Goal: Task Accomplishment & Management: Complete application form

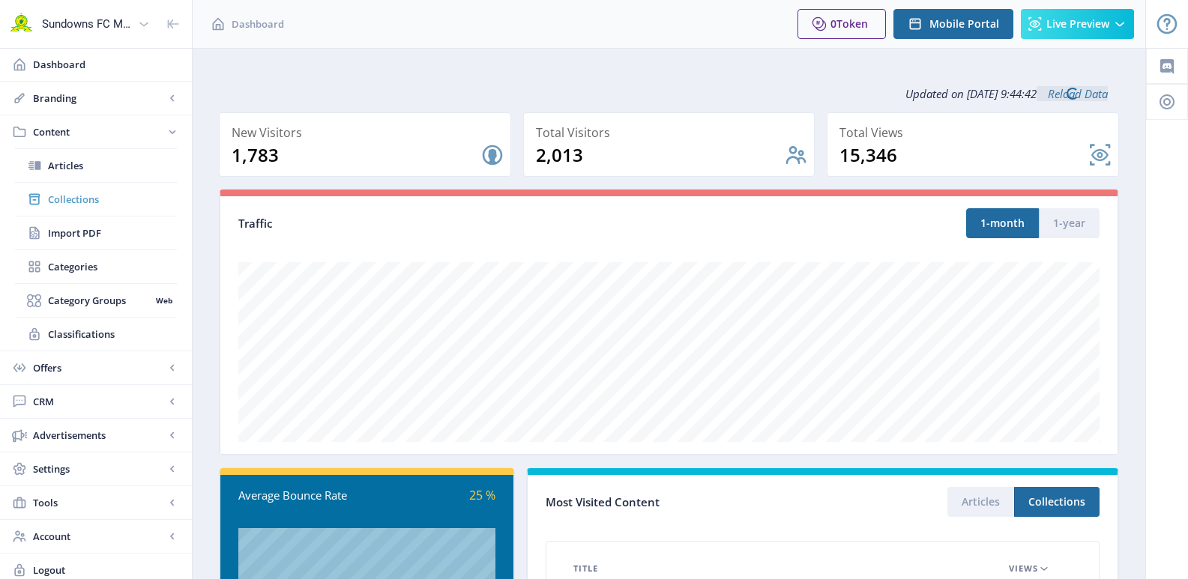
click at [74, 202] on span "Collections" at bounding box center [112, 199] width 129 height 15
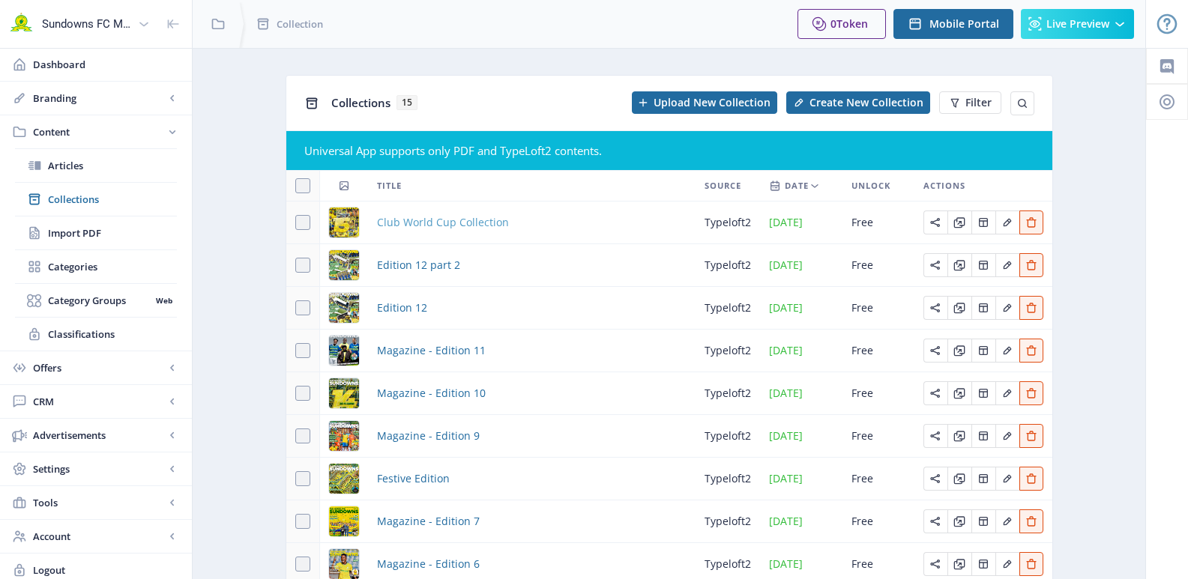
click at [463, 217] on span "Club World Cup Collection" at bounding box center [443, 223] width 132 height 18
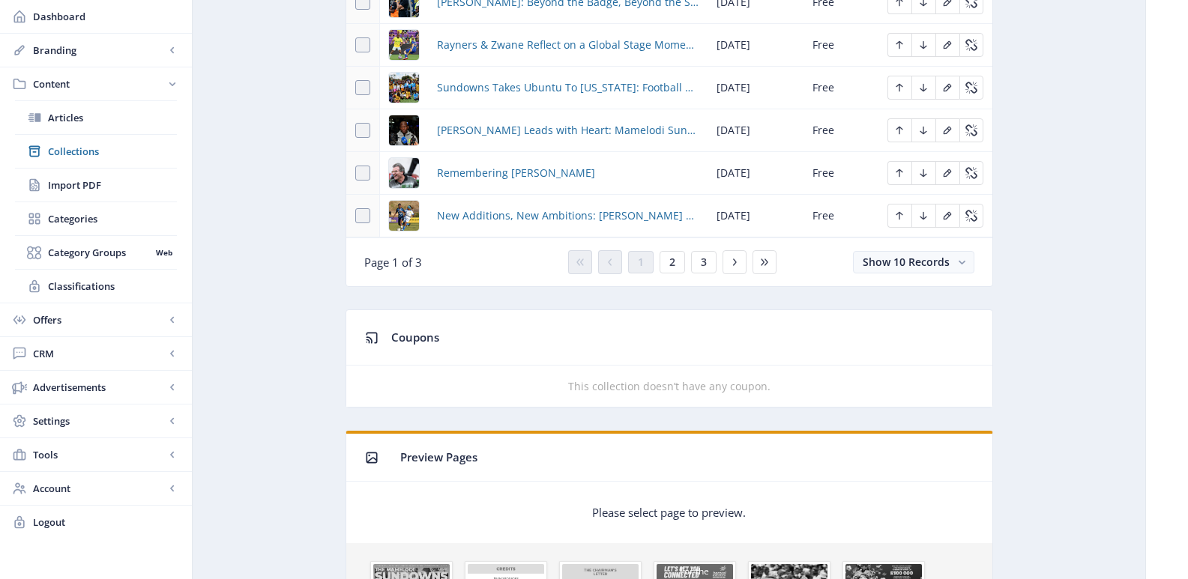
scroll to position [1049, 0]
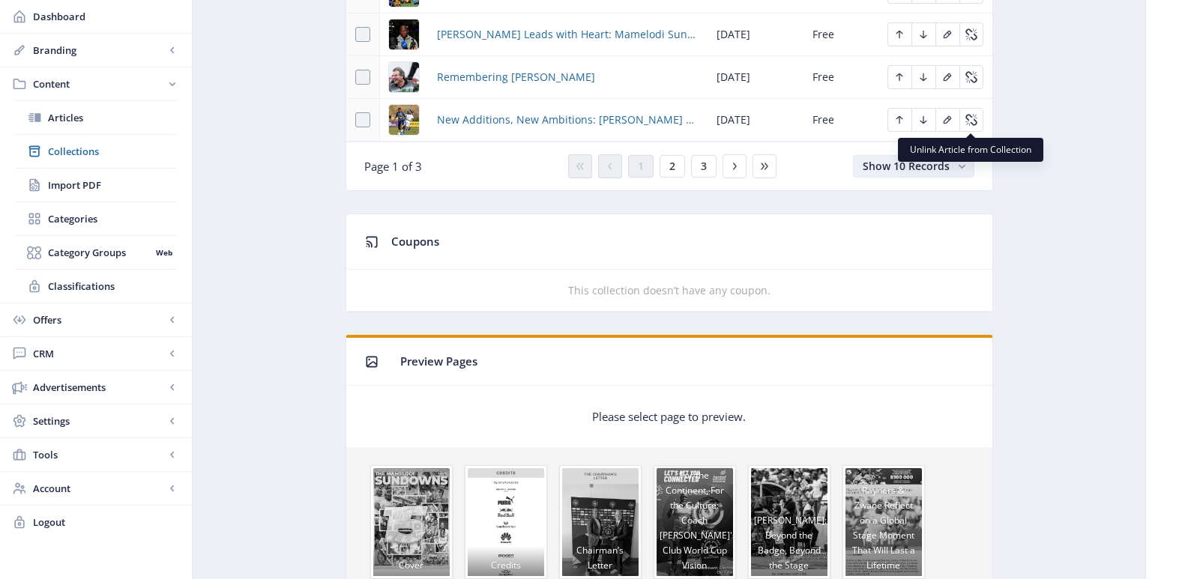
click at [951, 169] on button "Show 10 Records" at bounding box center [913, 166] width 121 height 22
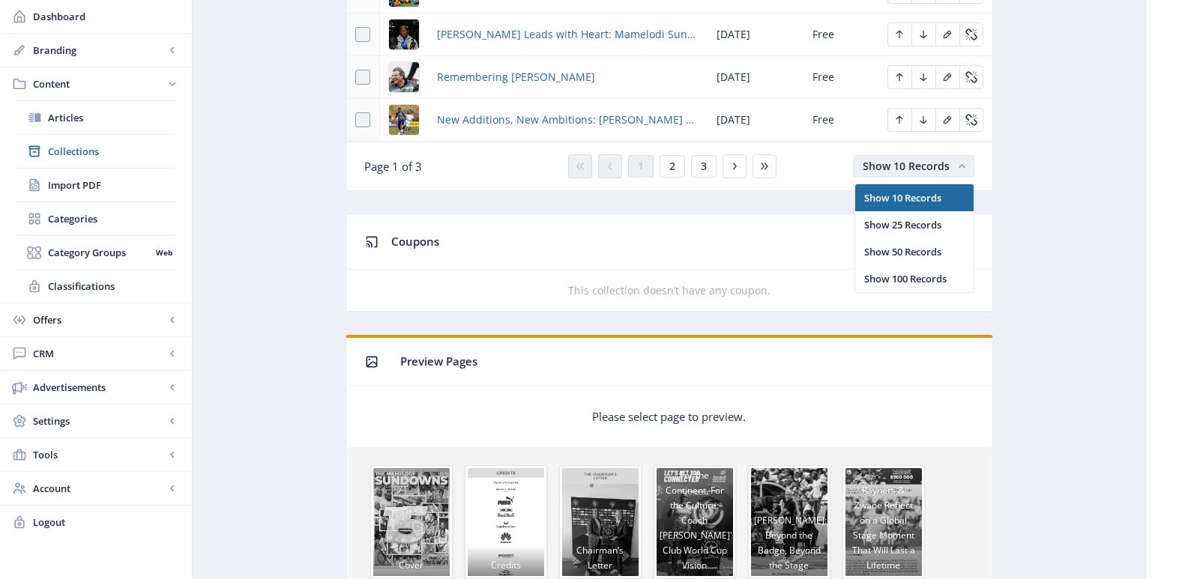
scroll to position [0, 0]
click at [910, 276] on nb-option "Show 100 Records" at bounding box center [914, 278] width 118 height 27
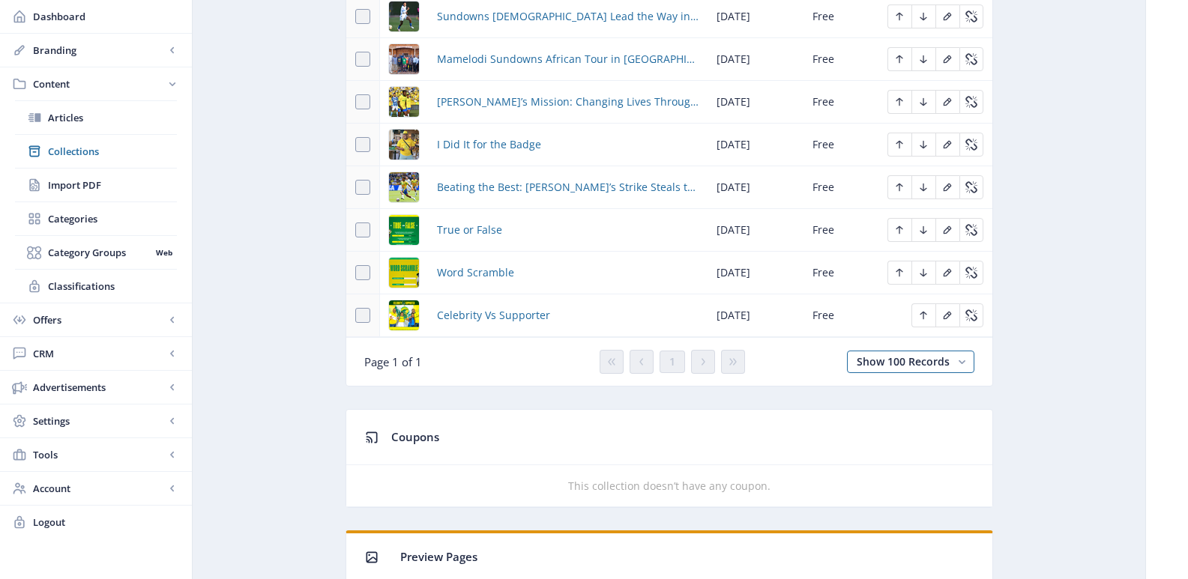
scroll to position [1424, 0]
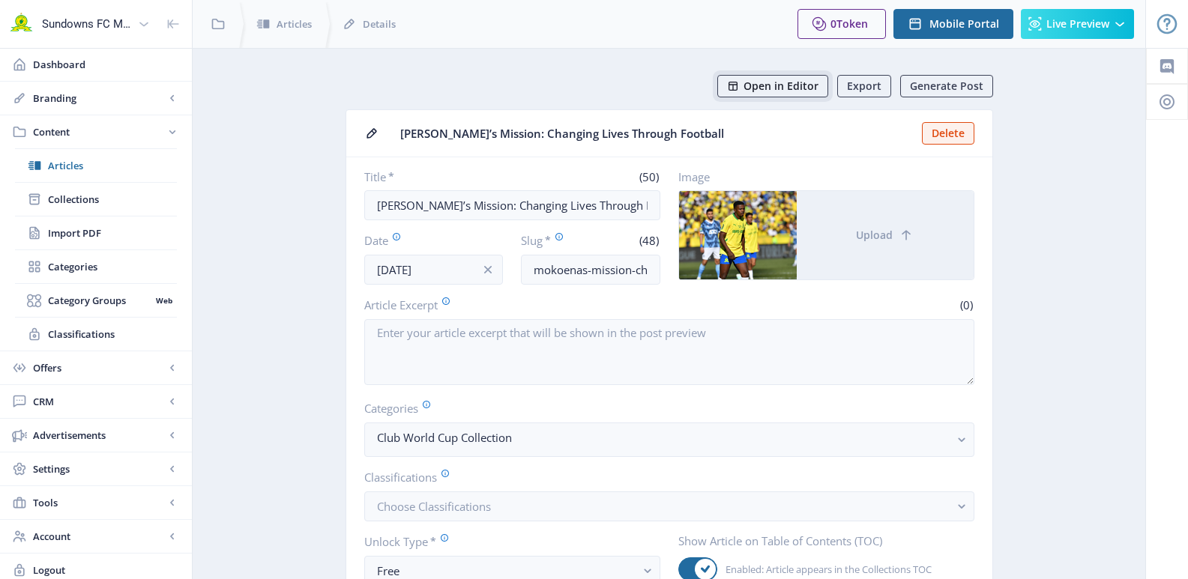
click at [785, 81] on span "Open in Editor" at bounding box center [780, 86] width 75 height 12
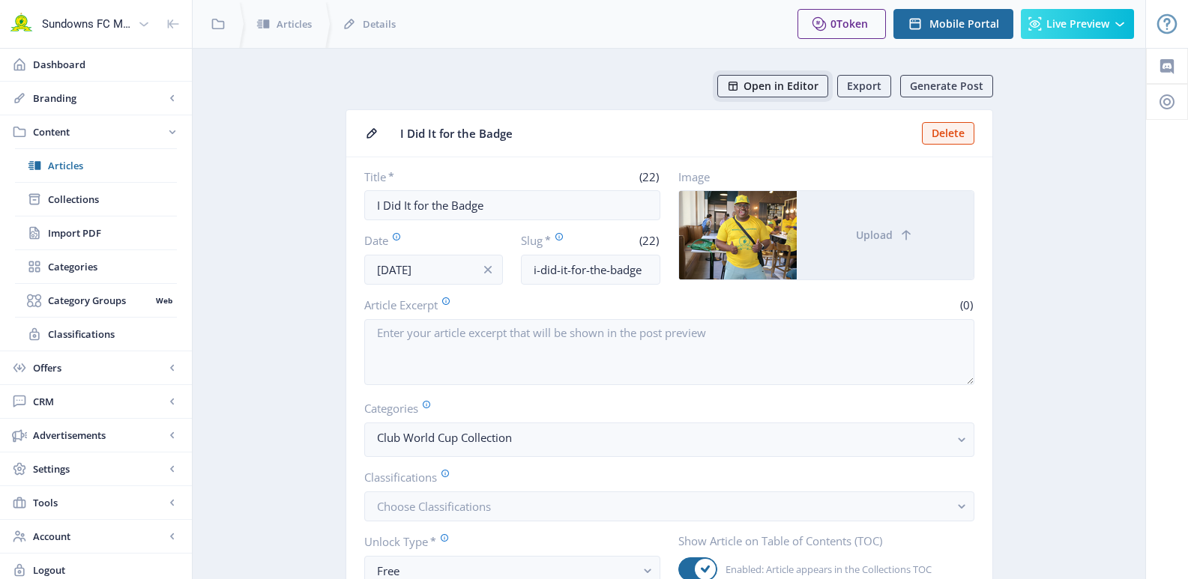
click at [773, 90] on span "Open in Editor" at bounding box center [780, 86] width 75 height 12
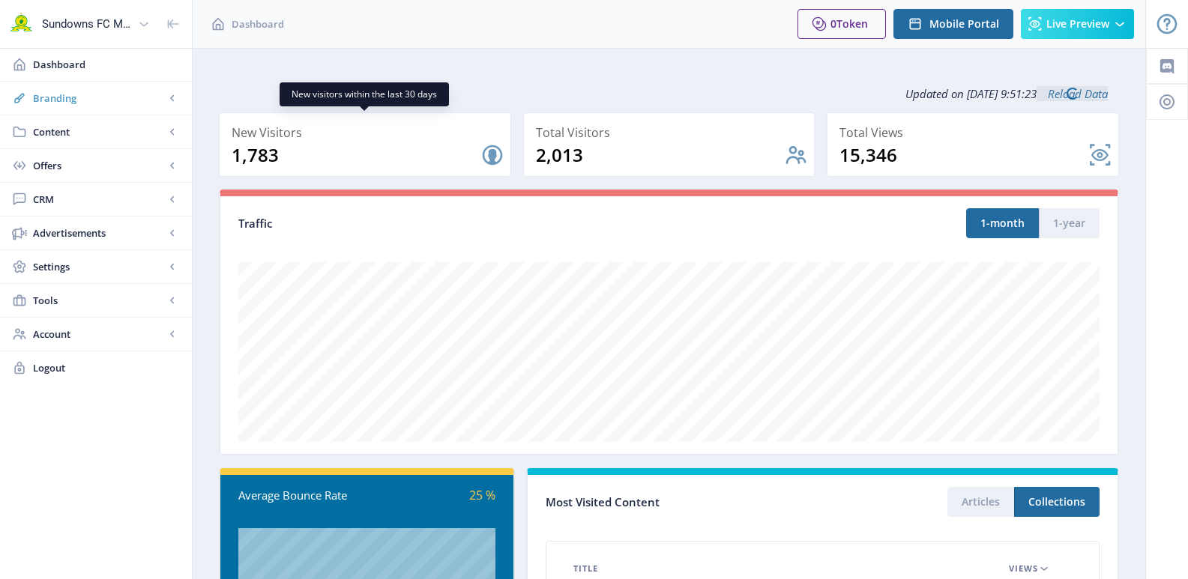
click at [47, 100] on span "Branding" at bounding box center [99, 98] width 132 height 15
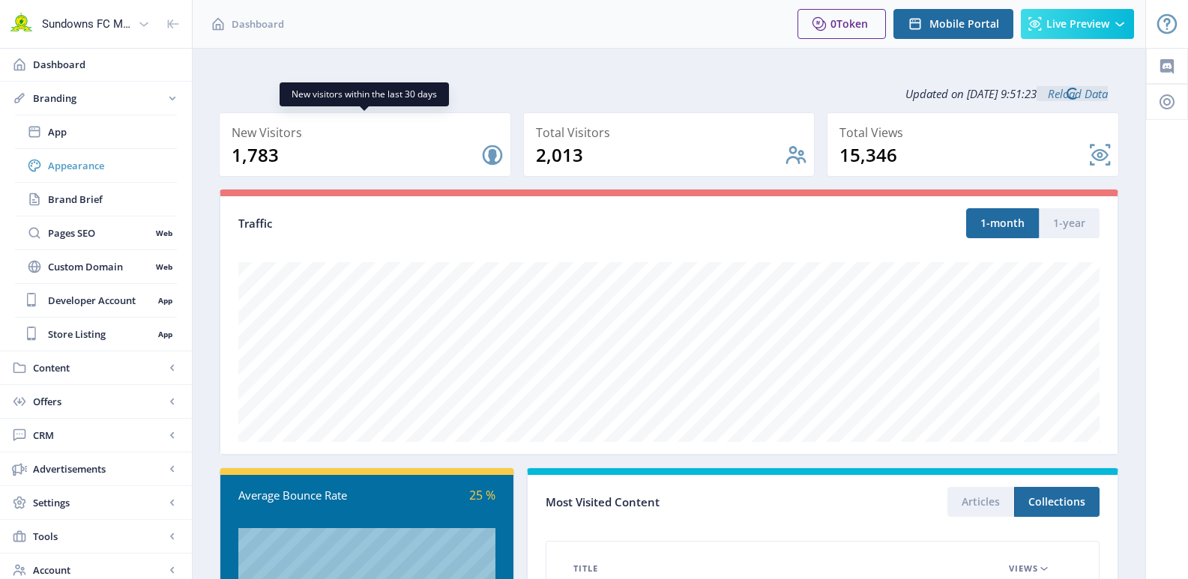
click at [69, 169] on span "Appearance" at bounding box center [112, 165] width 129 height 15
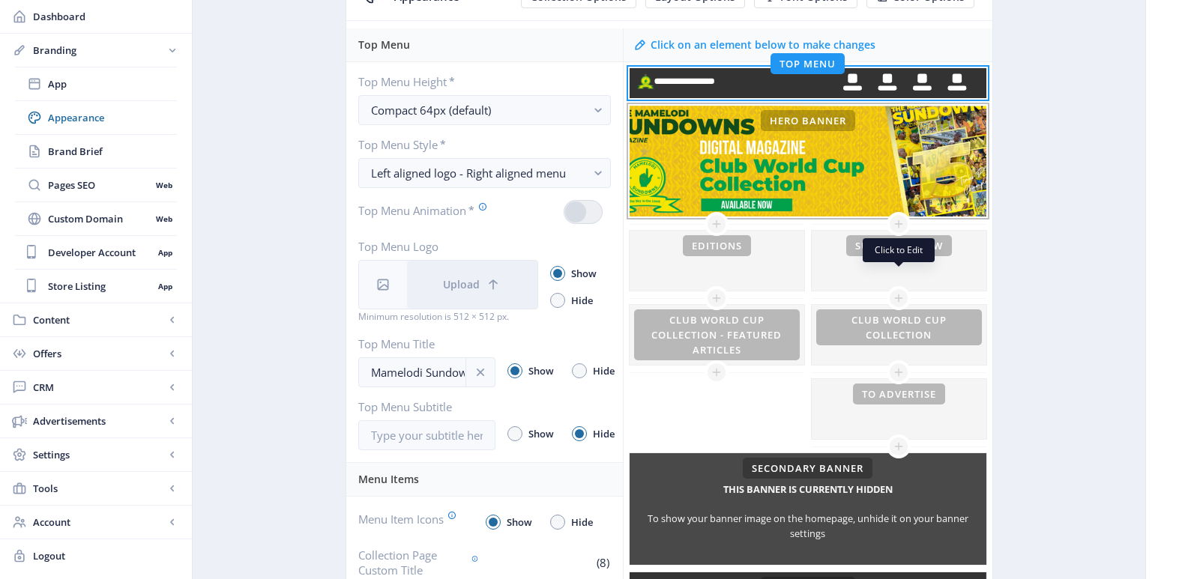
scroll to position [225, 0]
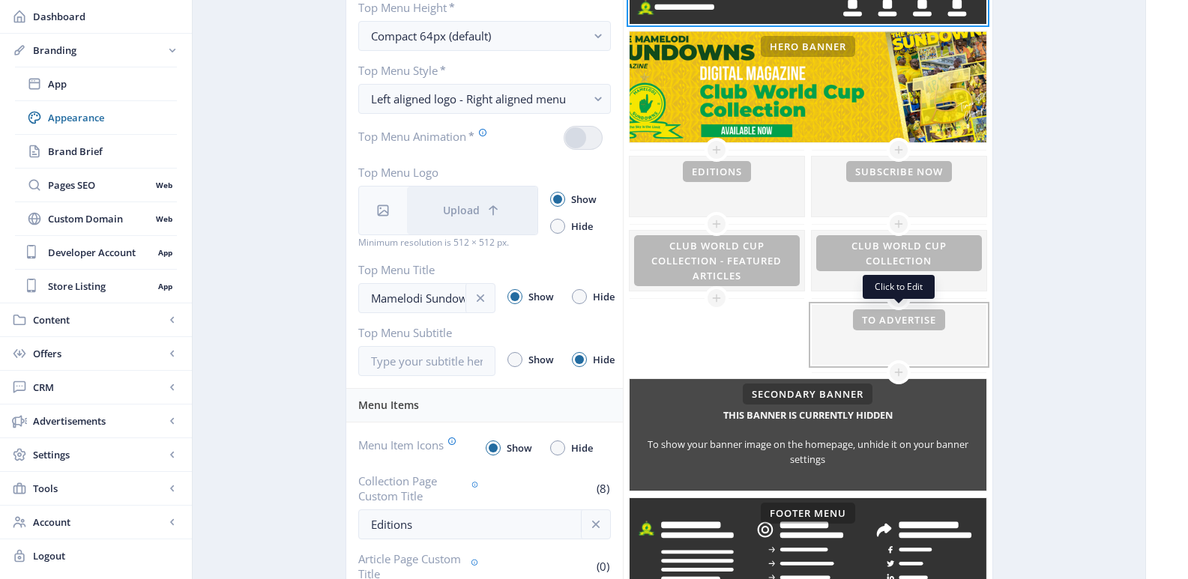
click at [889, 342] on div at bounding box center [898, 335] width 175 height 60
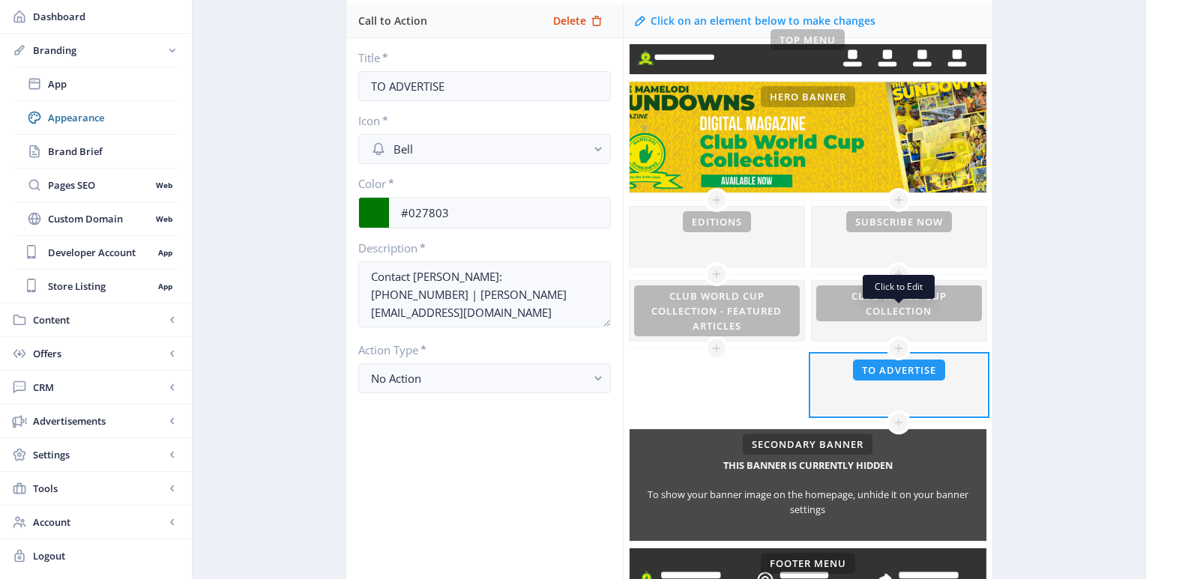
scroll to position [150, 0]
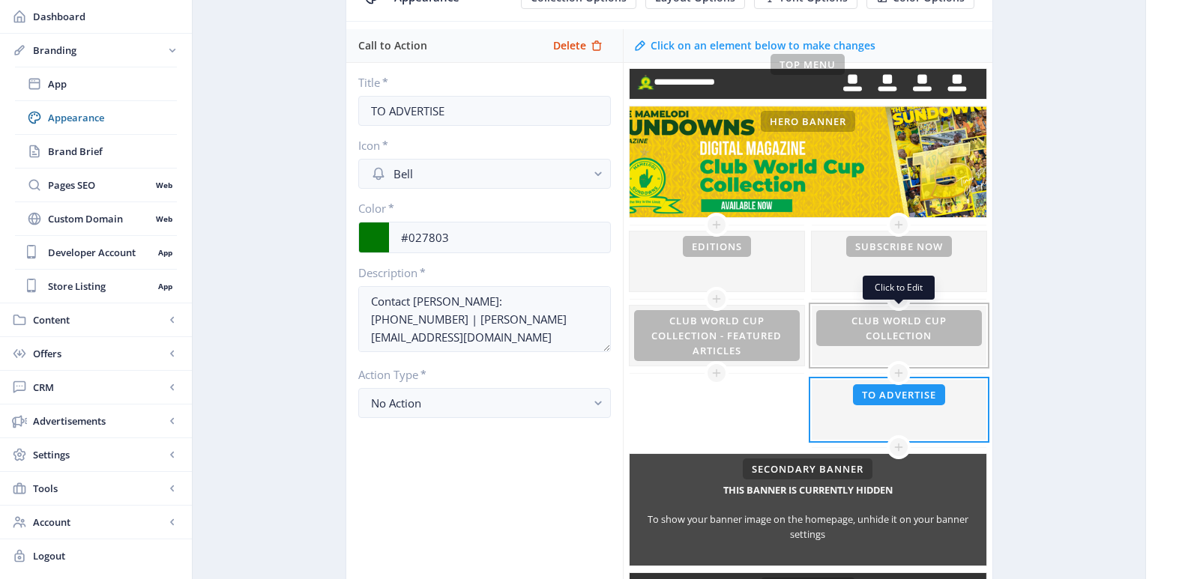
click at [881, 342] on div at bounding box center [898, 336] width 175 height 60
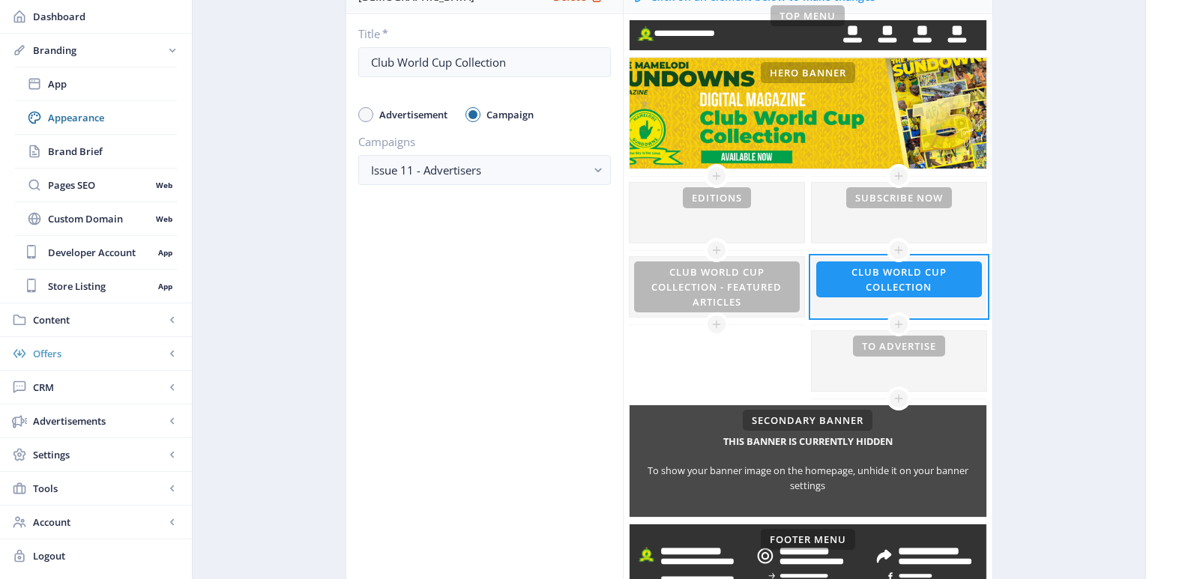
scroll to position [225, 0]
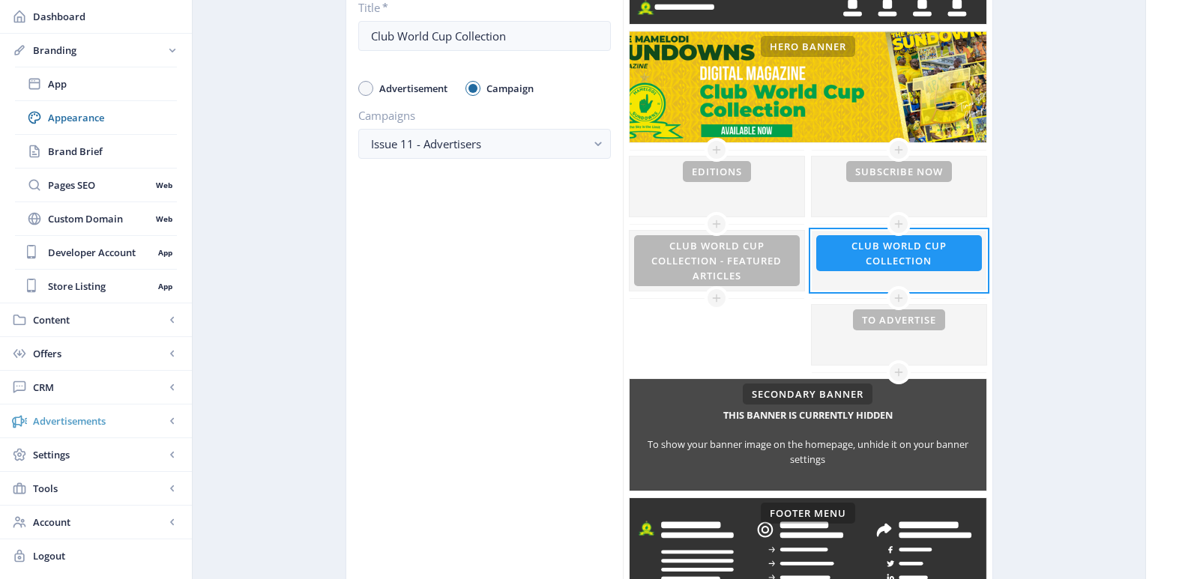
click at [136, 423] on span "Advertisements" at bounding box center [99, 421] width 132 height 15
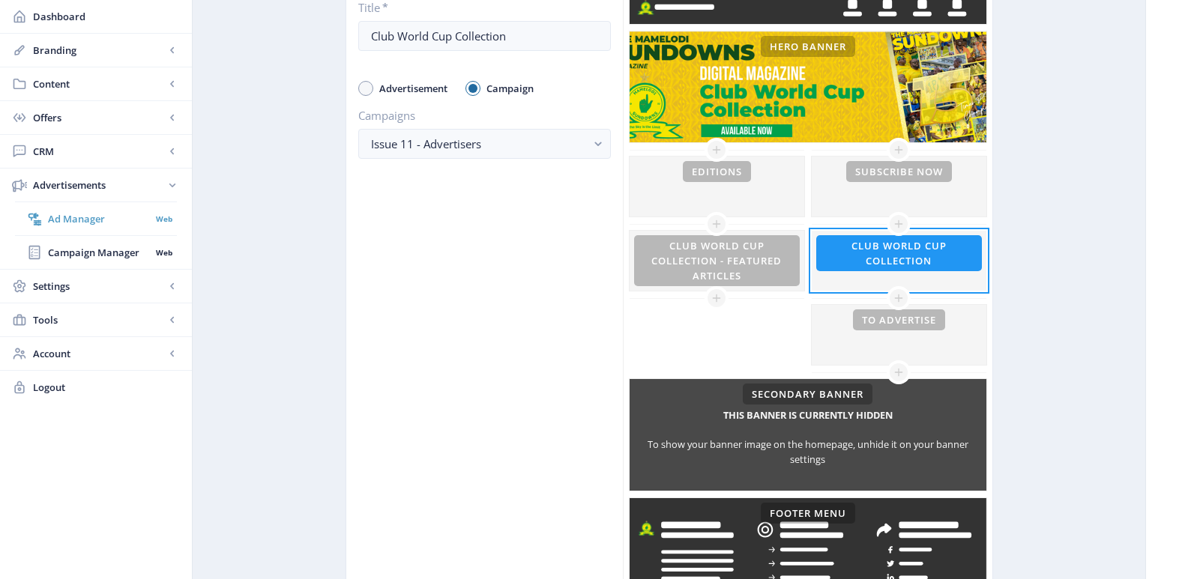
click at [94, 224] on span "Ad Manager" at bounding box center [99, 218] width 103 height 15
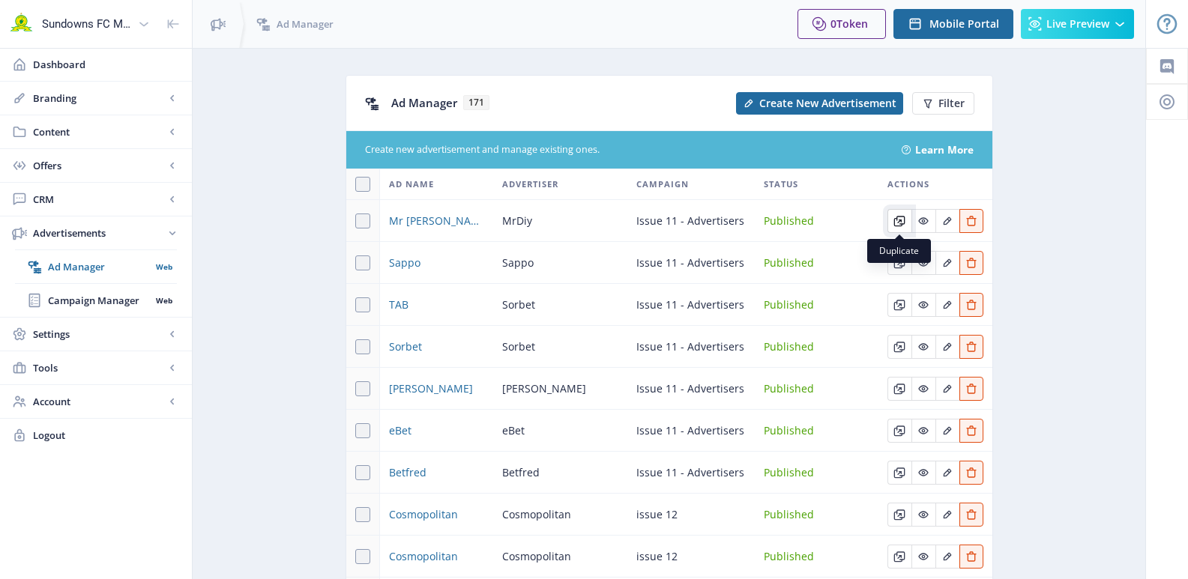
click at [899, 224] on icon "Edit page" at bounding box center [899, 221] width 12 height 12
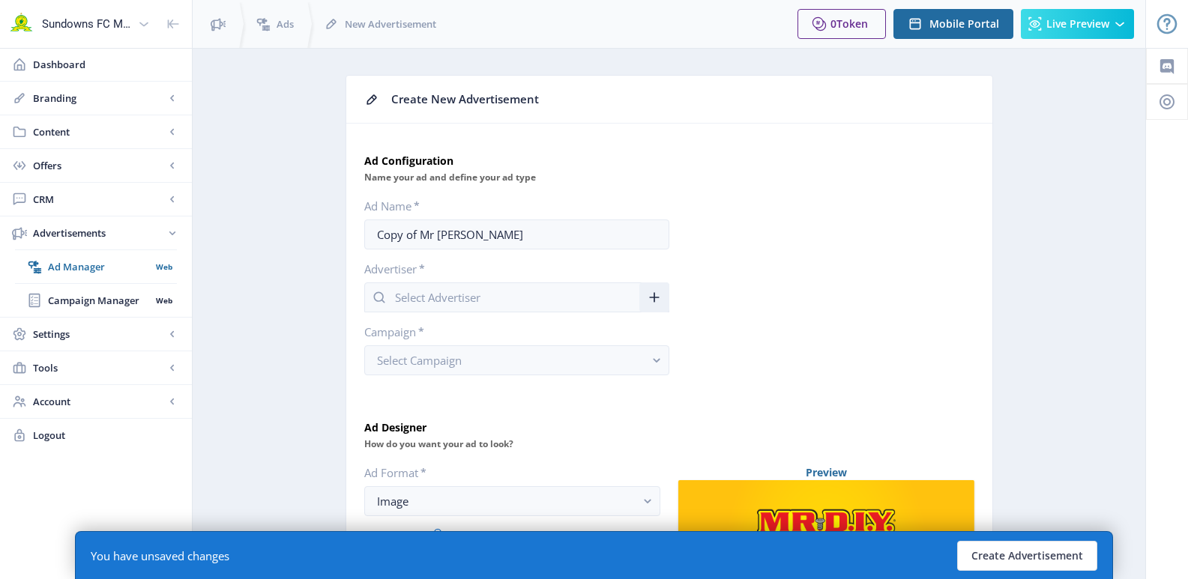
type input "MrDiy"
drag, startPoint x: 498, startPoint y: 239, endPoint x: 309, endPoint y: 234, distance: 189.6
type input "Soccer Shop"
drag, startPoint x: 459, startPoint y: 294, endPoint x: 347, endPoint y: 291, distance: 112.4
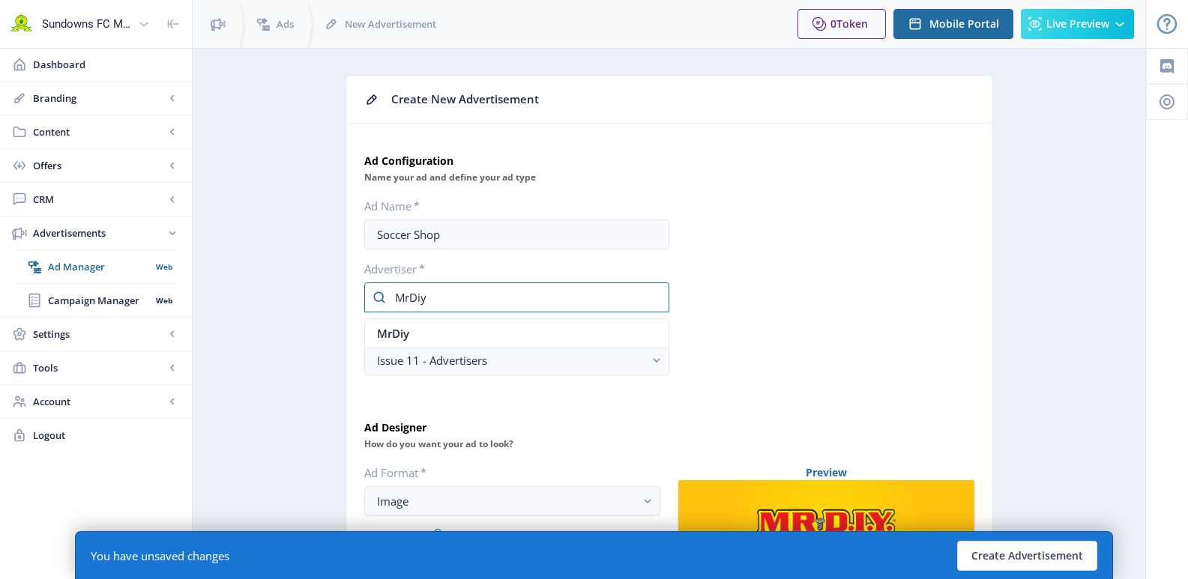
type input "Soccer Shop"
click at [653, 300] on icon at bounding box center [654, 297] width 15 height 15
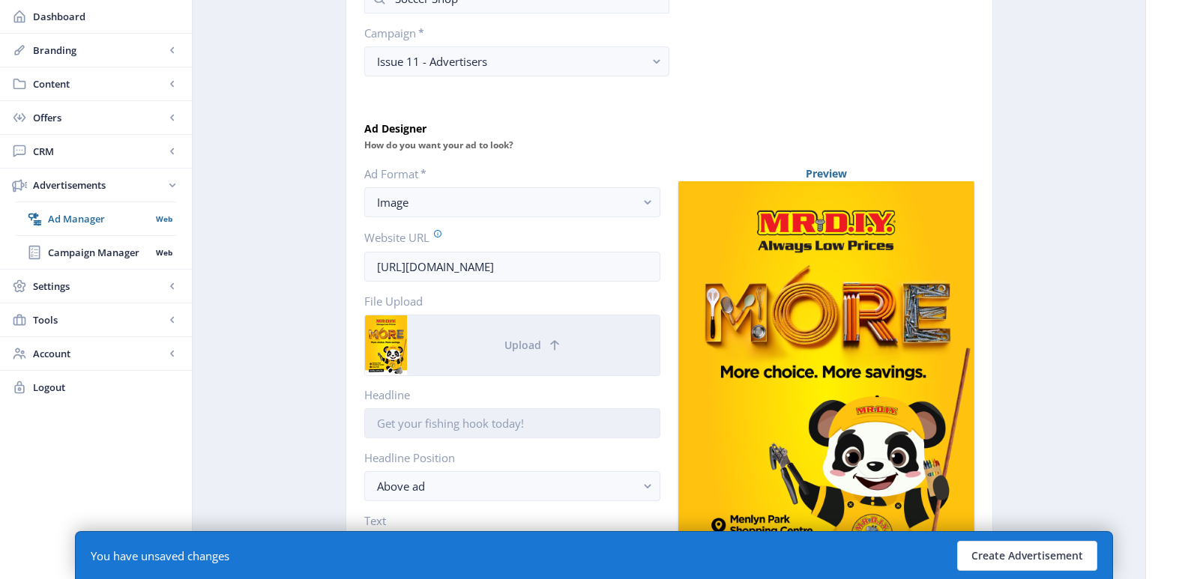
scroll to position [375, 0]
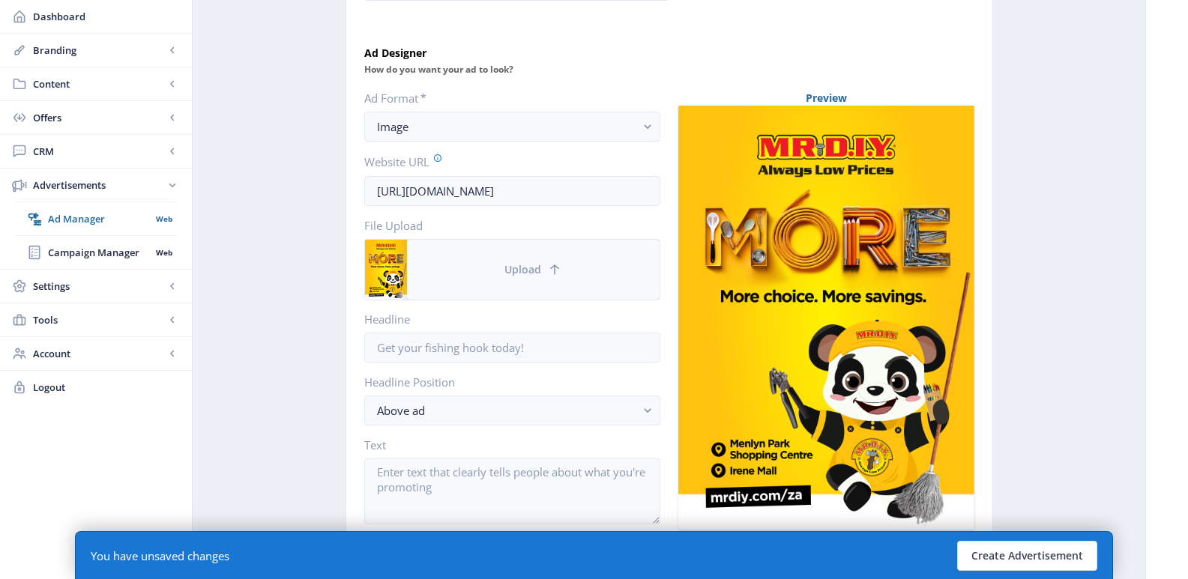
click at [551, 276] on icon at bounding box center [554, 269] width 15 height 15
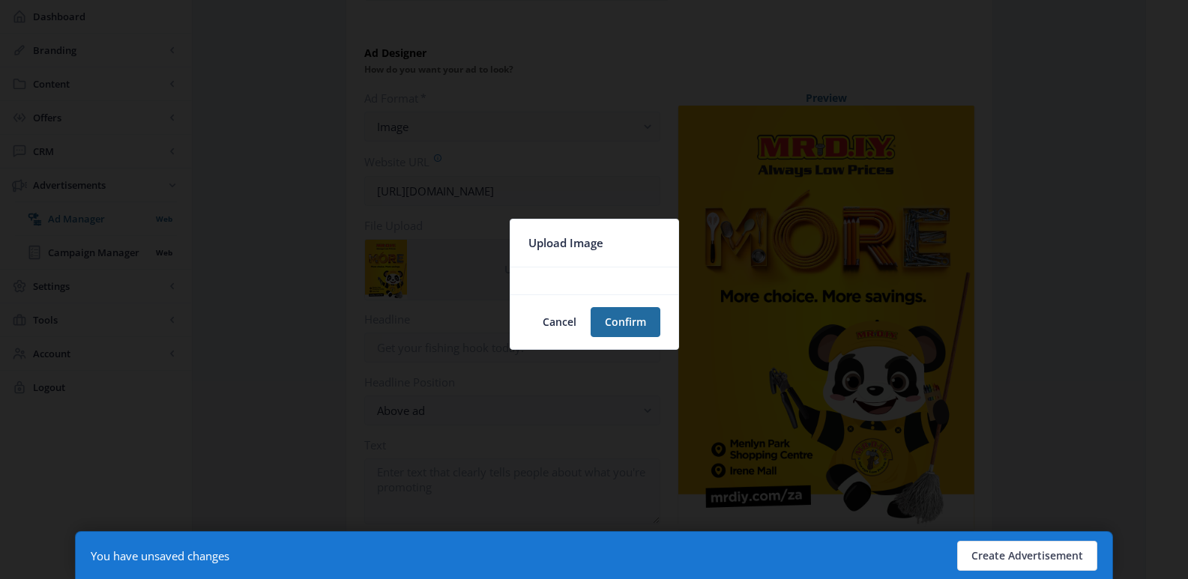
scroll to position [0, 0]
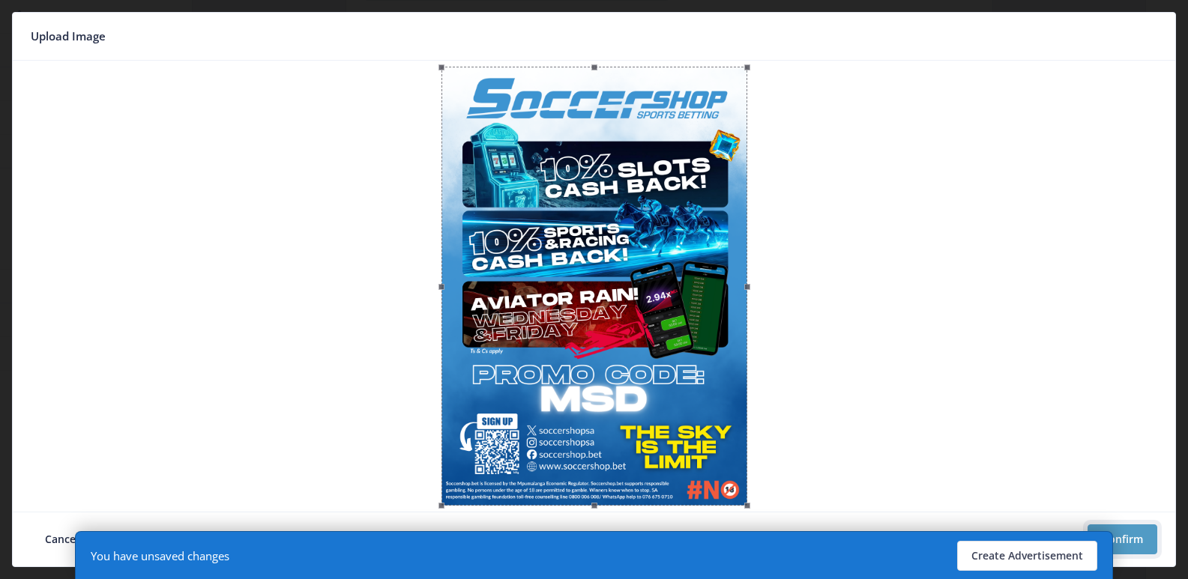
click at [1157, 537] on button "Confirm" at bounding box center [1122, 539] width 70 height 30
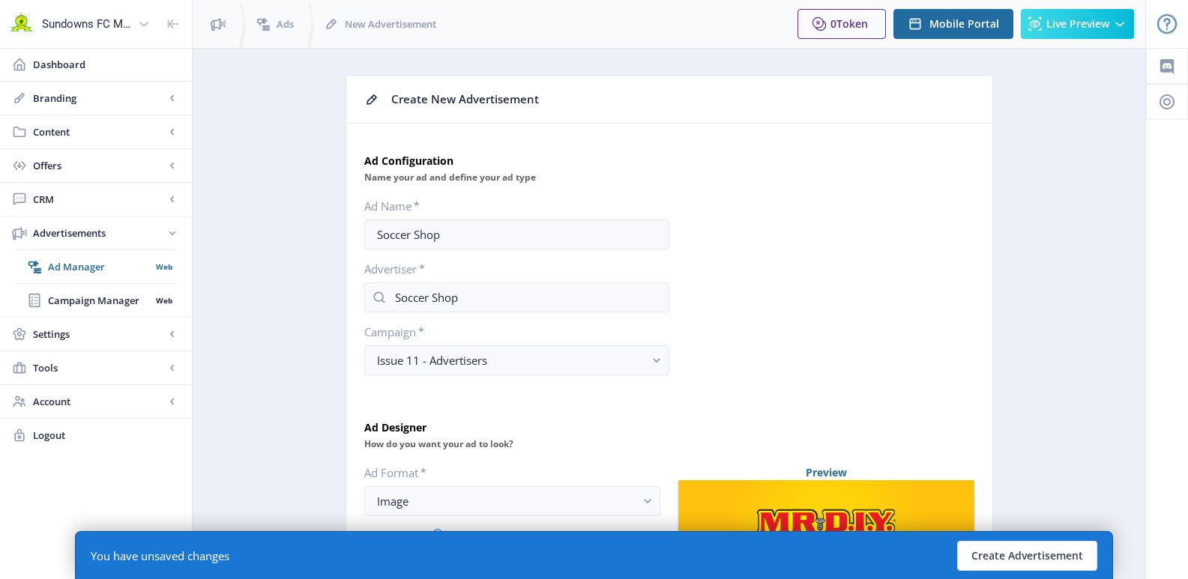
scroll to position [375, 0]
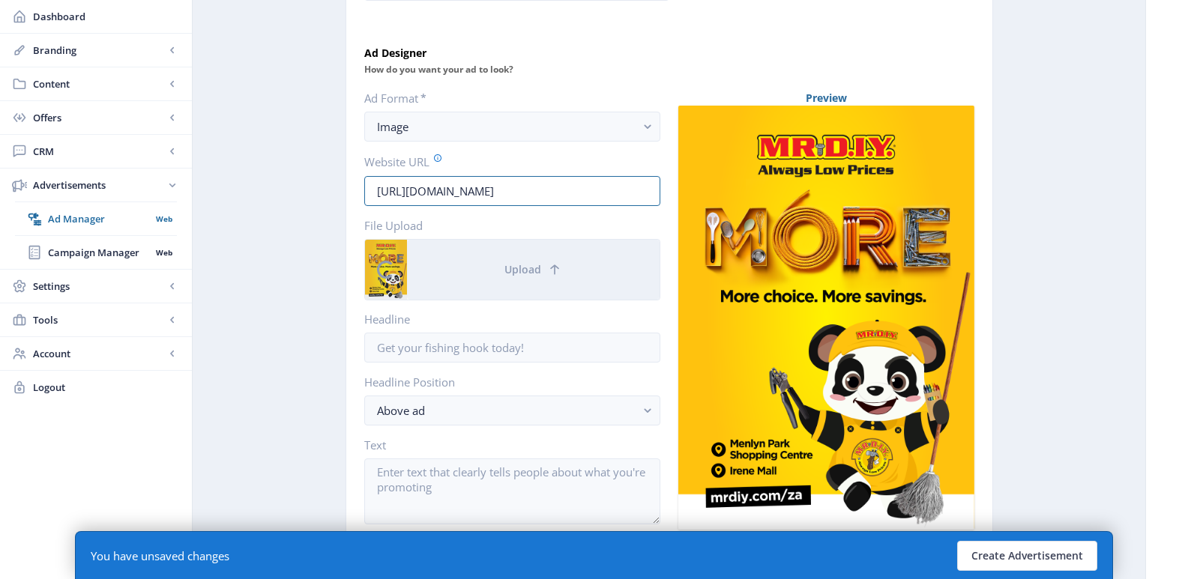
drag, startPoint x: 536, startPoint y: 195, endPoint x: 357, endPoint y: 200, distance: 178.4
click at [357, 200] on nb-card-body "Ad Configuration Name your ad and define your ad type Ad Name * Soccer Shop Adv…" at bounding box center [669, 269] width 646 height 1041
paste input "magazine.sundownsfc.co.za/articles/i-did-it-for-the-badge"
click at [430, 189] on input "https://www.mrdiy.com/za" at bounding box center [512, 191] width 296 height 30
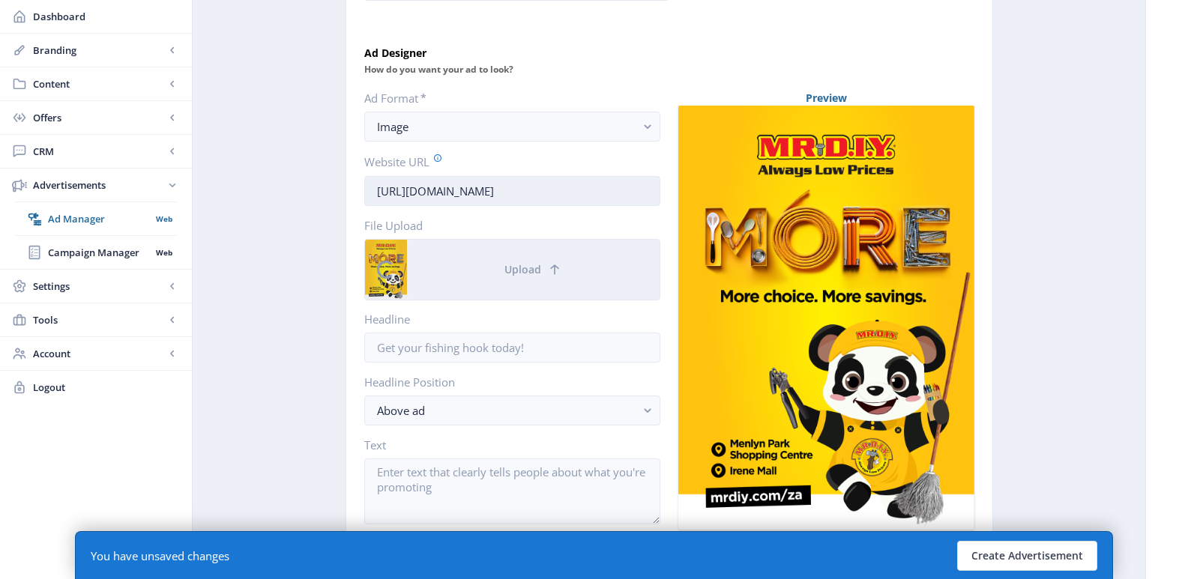
drag, startPoint x: 419, startPoint y: 193, endPoint x: 540, endPoint y: 187, distance: 121.5
click at [540, 187] on input "https://www.mrdiy.com/za" at bounding box center [512, 191] width 296 height 30
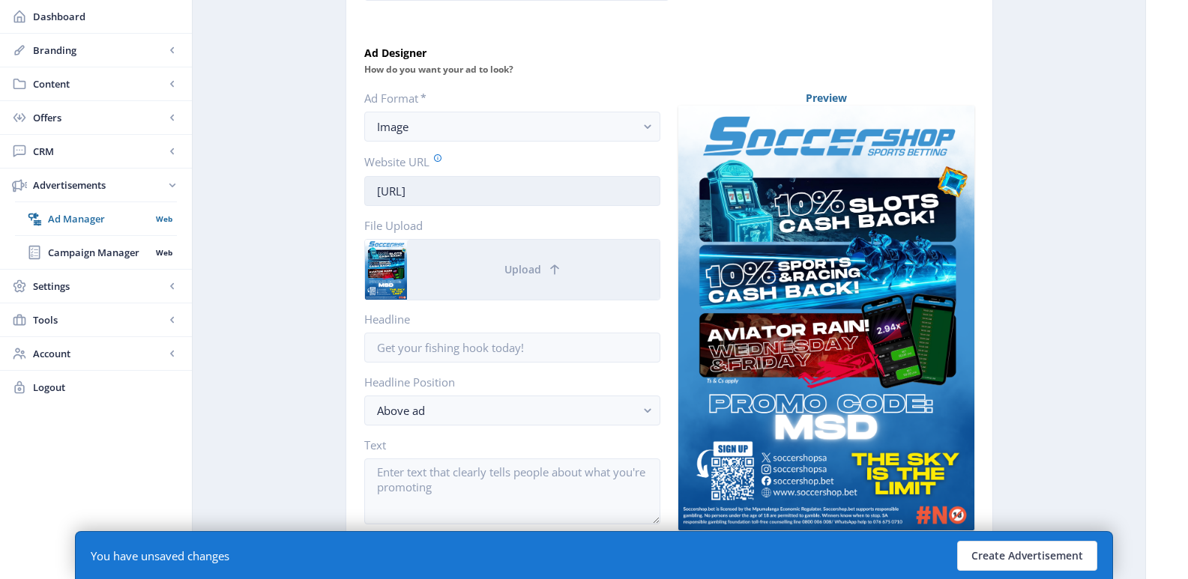
type input "https://soccershop.be"
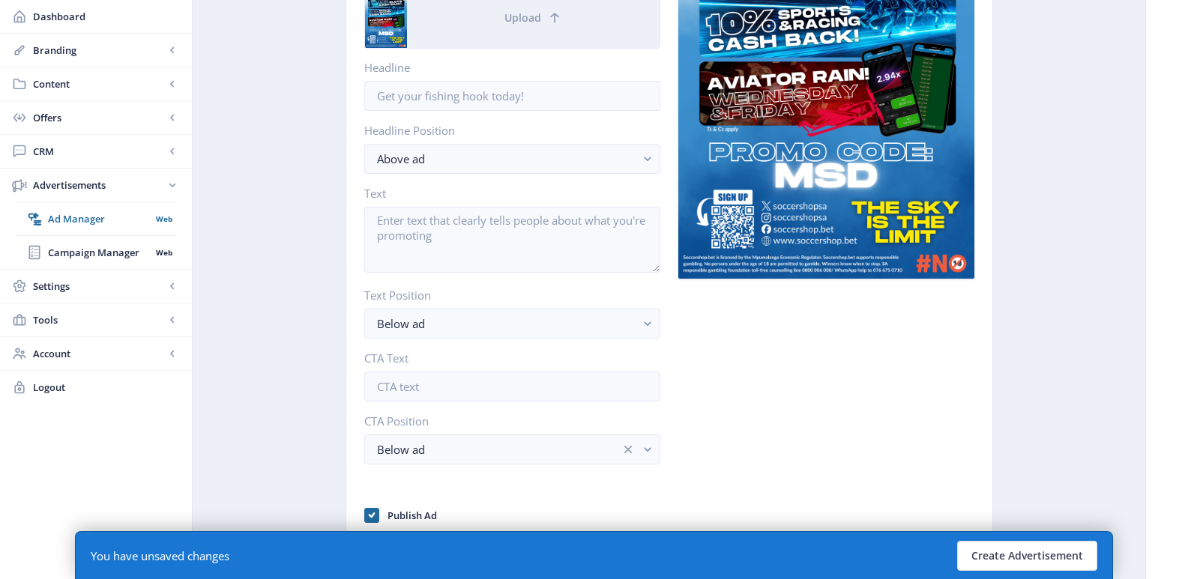
scroll to position [638, 0]
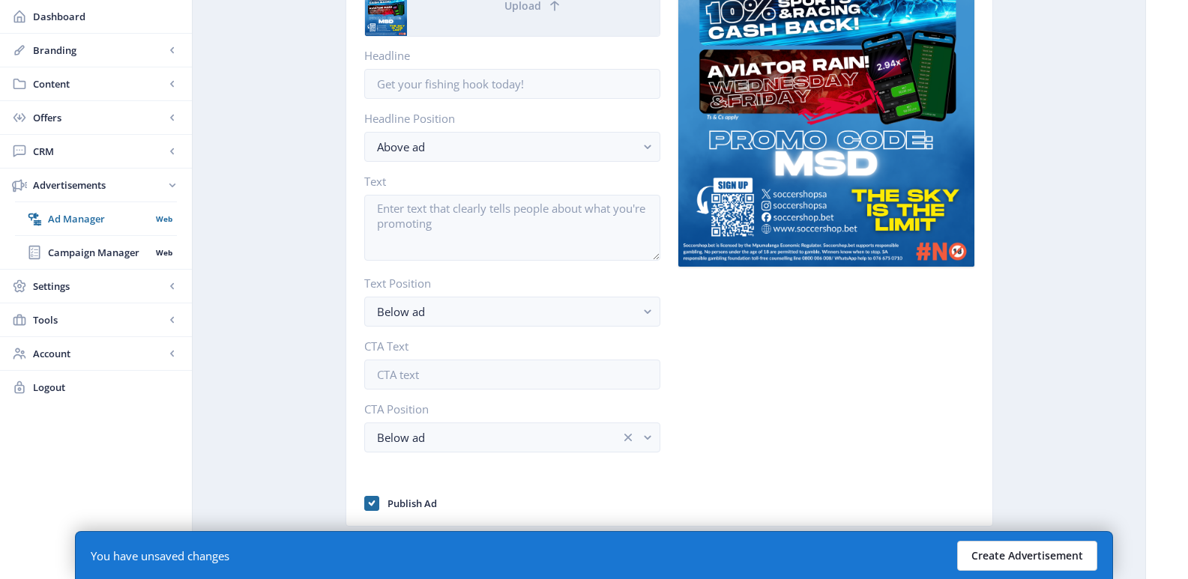
type input "[URL][DOMAIN_NAME]"
click at [1012, 560] on button "Create Advertisement" at bounding box center [1027, 556] width 140 height 30
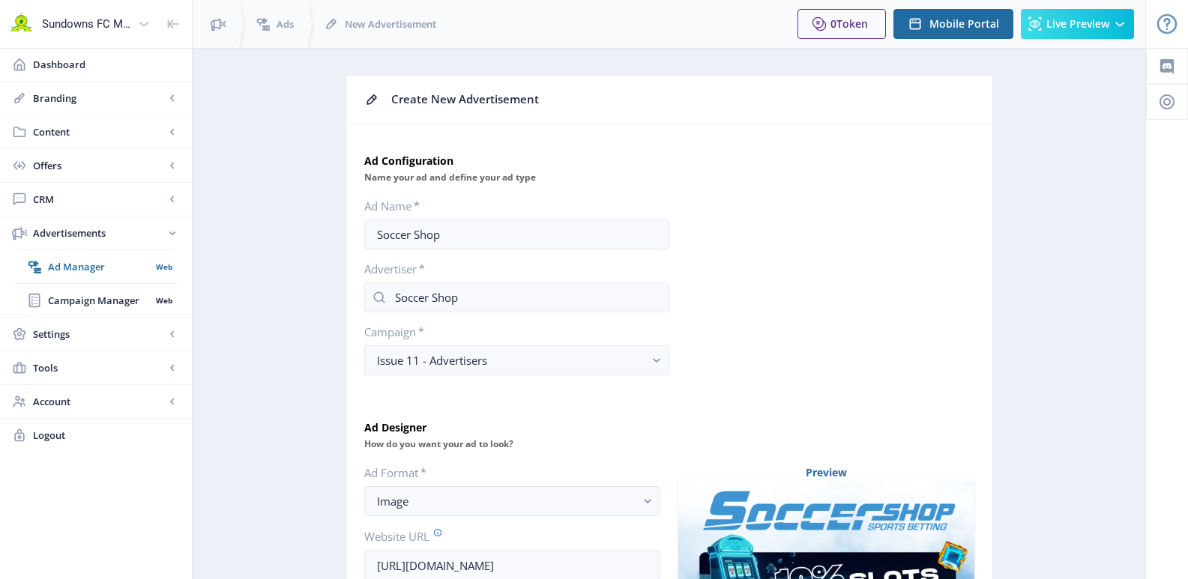
scroll to position [638, 0]
